Goal: Task Accomplishment & Management: Manage account settings

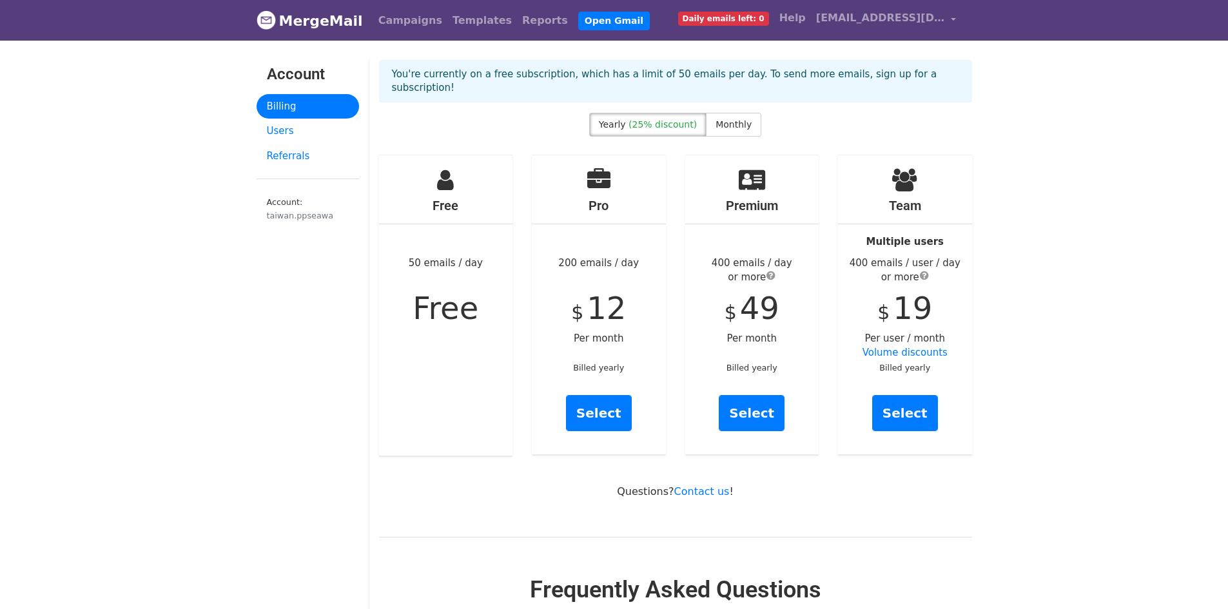
drag, startPoint x: 777, startPoint y: 69, endPoint x: 880, endPoint y: 66, distance: 102.5
click at [789, 66] on div "You're currently on a free subscription, which has a limit of 50 emails per day…" at bounding box center [675, 81] width 593 height 43
click at [922, 73] on p "You're currently on a free subscription, which has a limit of 50 emails per day…" at bounding box center [675, 81] width 567 height 27
click at [438, 68] on p "You're currently on a free subscription, which has a limit of 50 emails per day…" at bounding box center [675, 81] width 567 height 27
click at [298, 101] on link "Billing" at bounding box center [308, 106] width 102 height 25
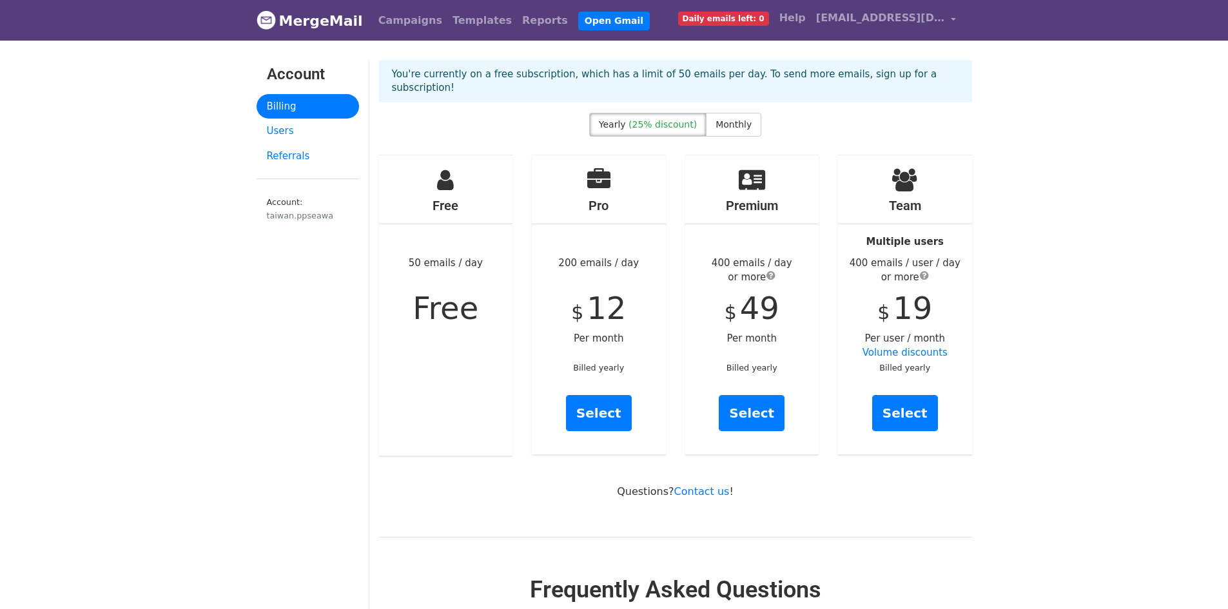
click at [285, 128] on link "Users" at bounding box center [308, 131] width 102 height 25
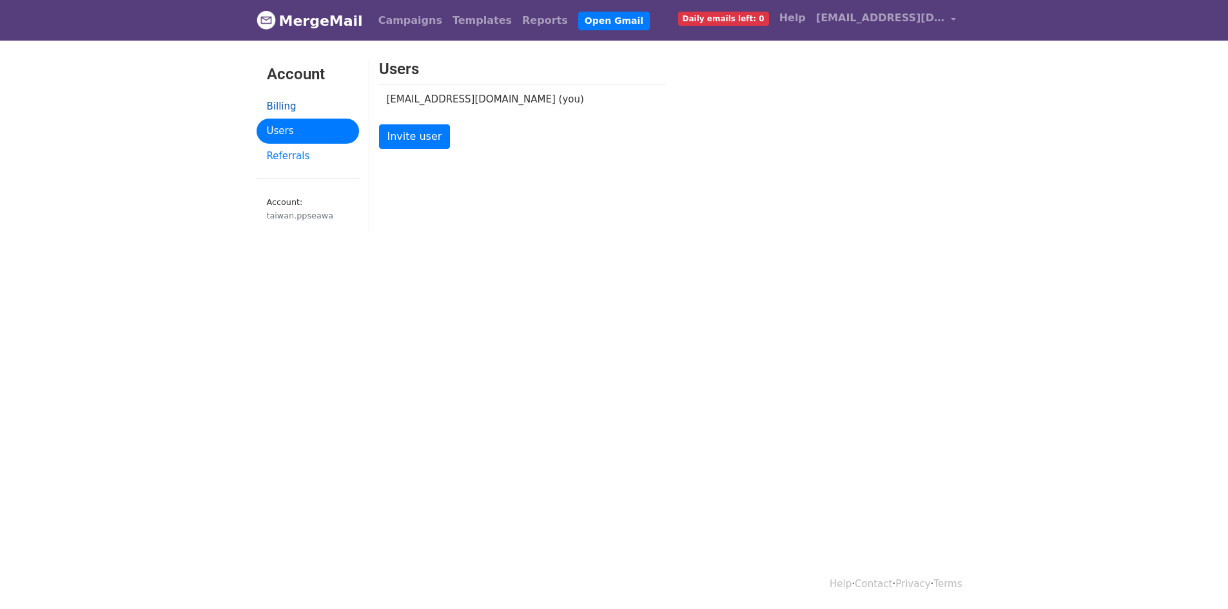
click at [293, 108] on link "Billing" at bounding box center [308, 106] width 102 height 25
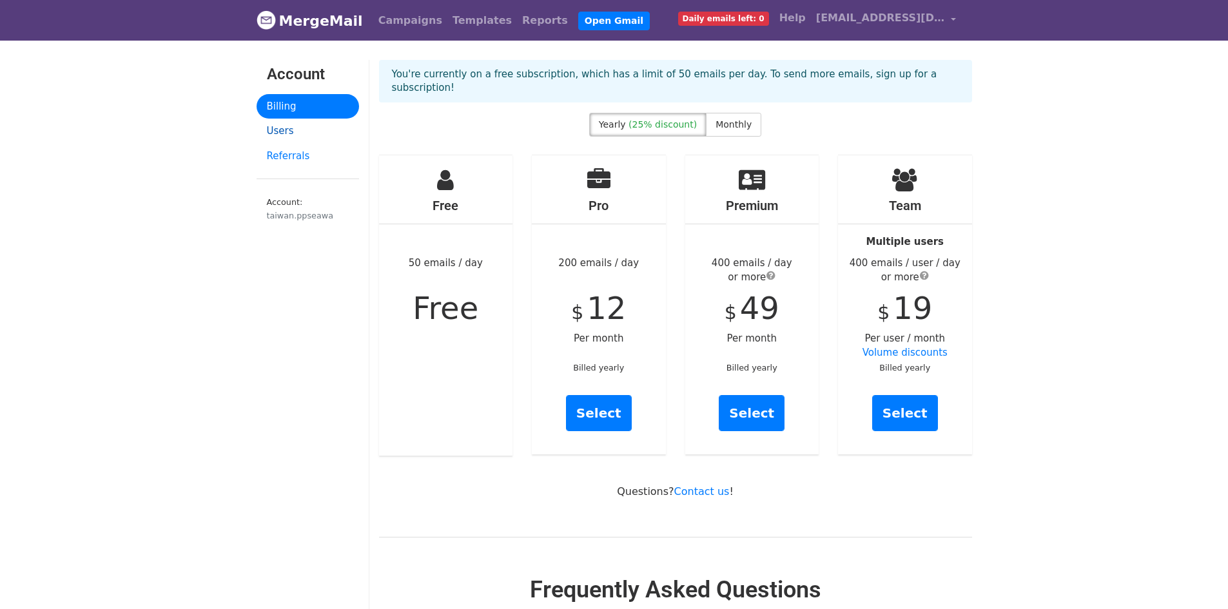
click at [288, 129] on link "Users" at bounding box center [308, 131] width 102 height 25
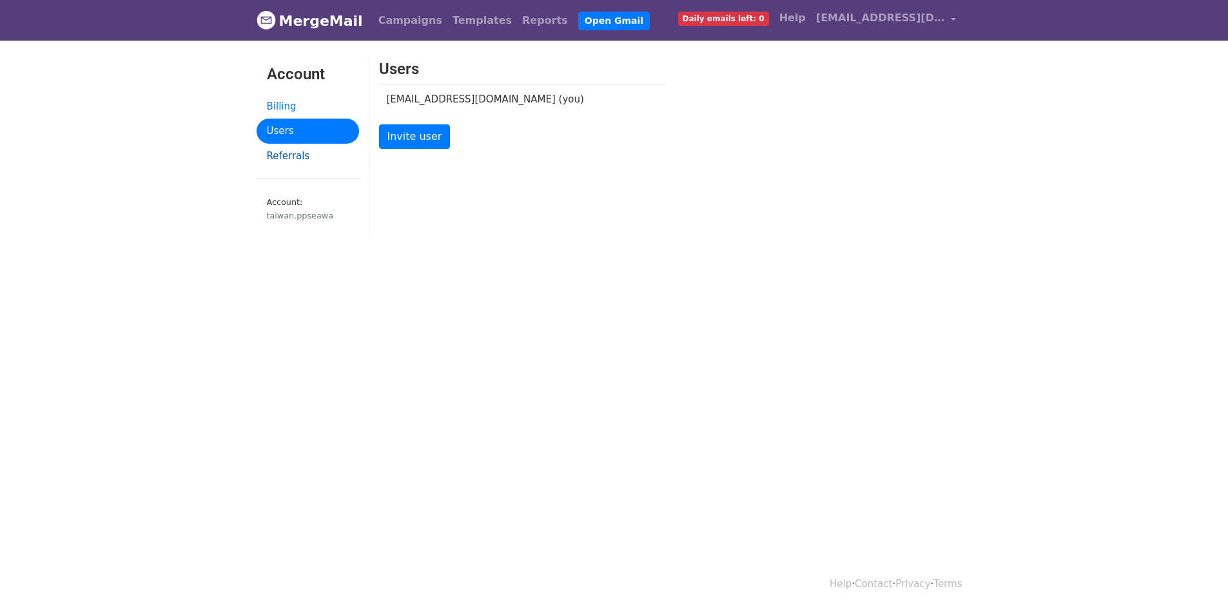
click at [284, 159] on link "Referrals" at bounding box center [308, 156] width 102 height 25
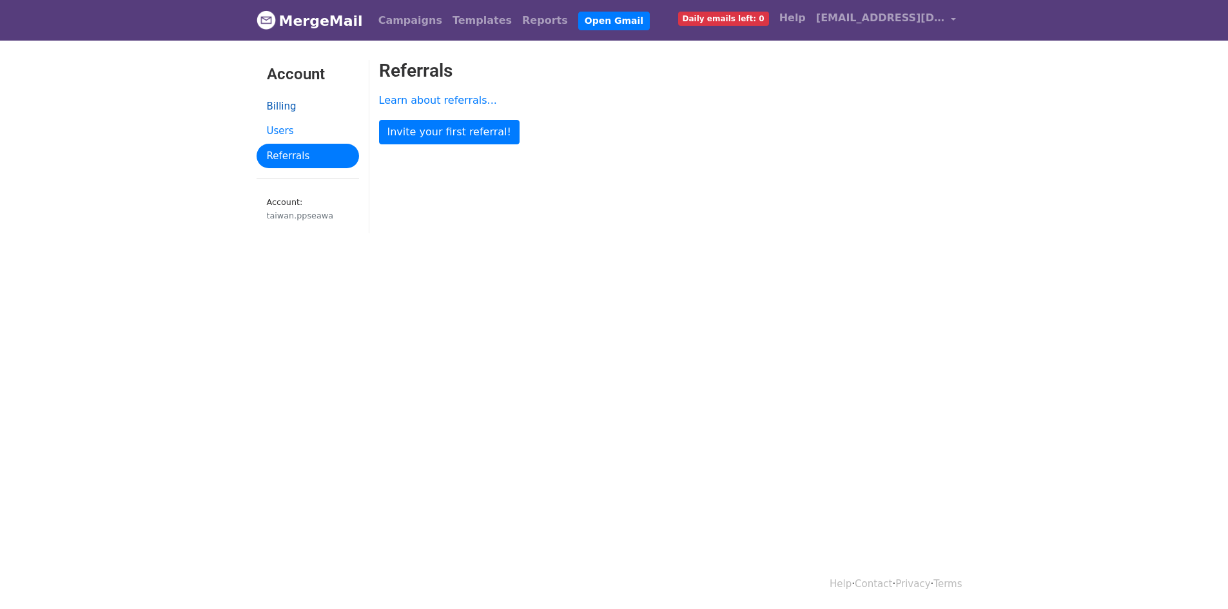
click at [275, 104] on link "Billing" at bounding box center [308, 106] width 102 height 25
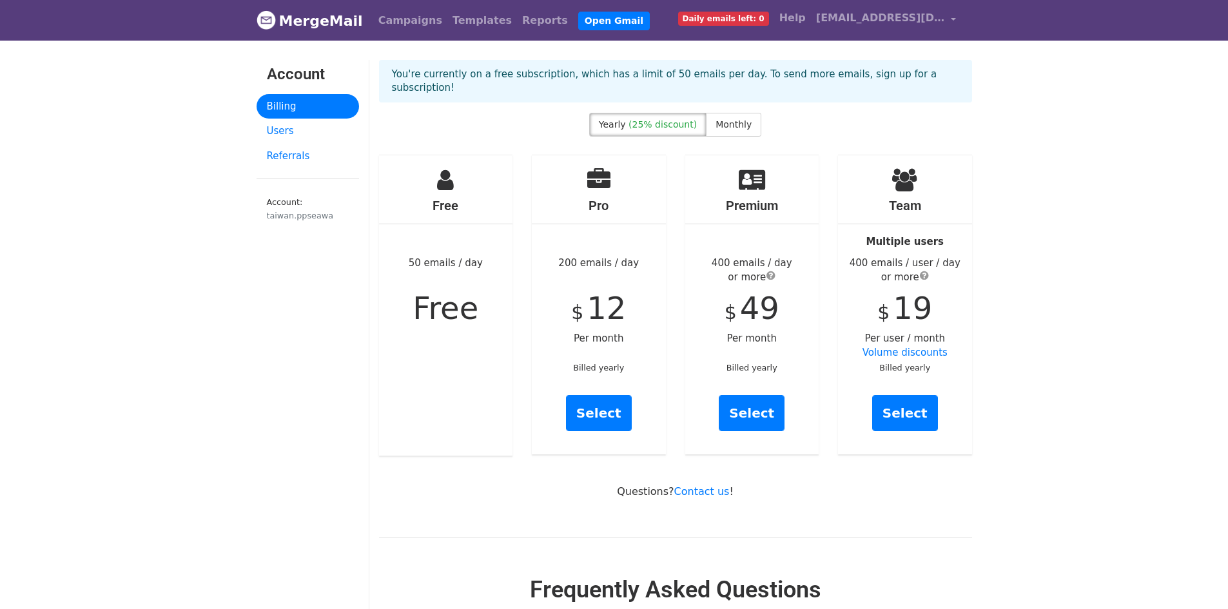
click at [704, 64] on div "You're currently on a free subscription, which has a limit of 50 emails per day…" at bounding box center [675, 81] width 593 height 43
click at [732, 16] on span "Daily emails left: 0" at bounding box center [723, 19] width 91 height 14
